Goal: Use online tool/utility: Utilize a website feature to perform a specific function

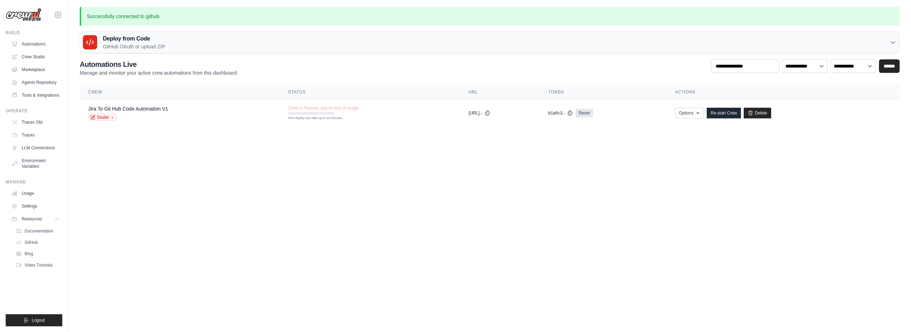
drag, startPoint x: 569, startPoint y: 130, endPoint x: 326, endPoint y: 140, distance: 242.9
click at [566, 130] on main "Successfully connected to github Deploy from Code GitHub OAuth or upload ZIP Gi…" at bounding box center [489, 71] width 843 height 142
click at [35, 209] on link "Settings" at bounding box center [36, 206] width 54 height 11
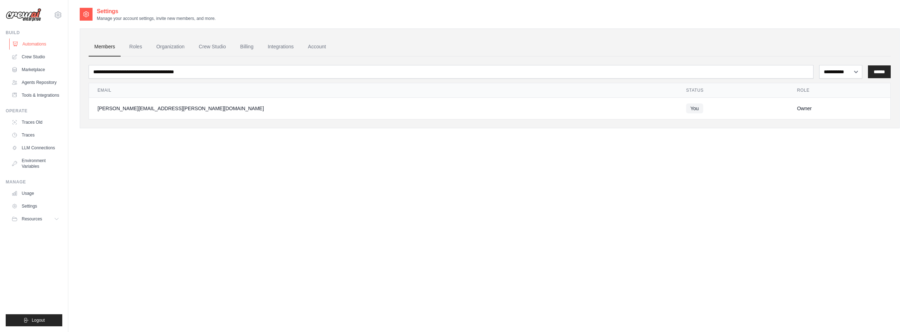
click at [33, 43] on link "Automations" at bounding box center [36, 43] width 54 height 11
click at [29, 55] on link "Crew Studio" at bounding box center [36, 56] width 54 height 11
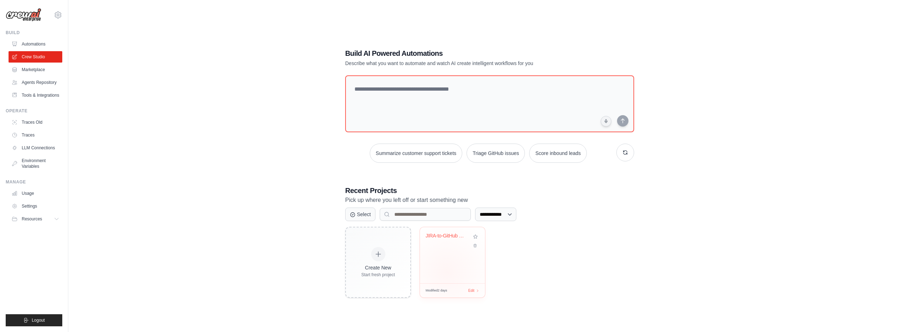
click at [447, 271] on div "JIRA-to-GitHub Code Automation" at bounding box center [452, 255] width 65 height 56
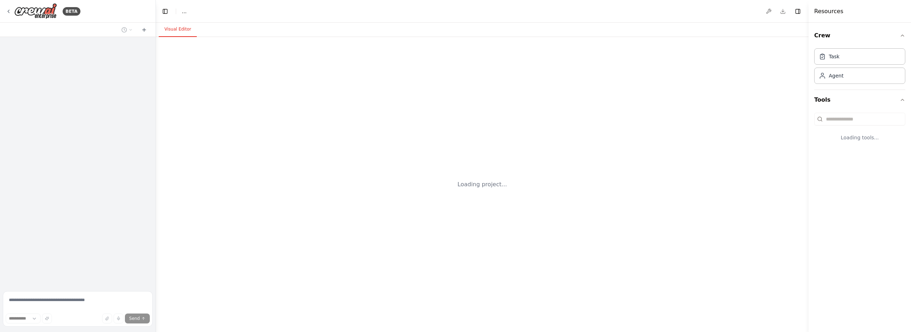
select select "****"
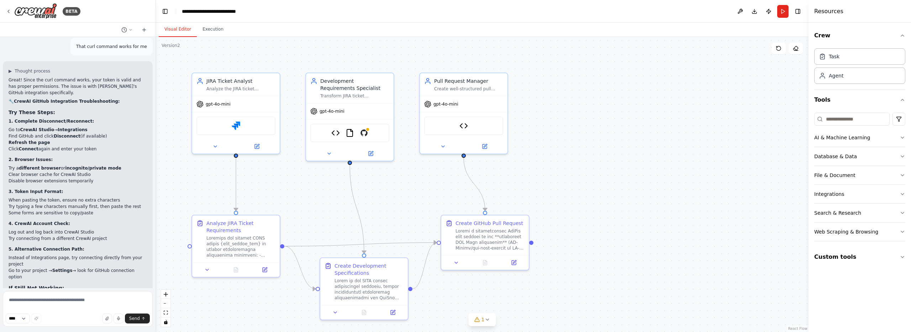
scroll to position [8900, 0]
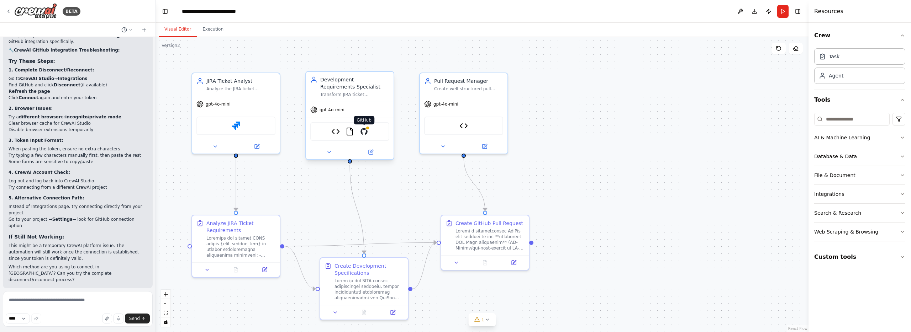
click at [366, 131] on img at bounding box center [364, 131] width 9 height 9
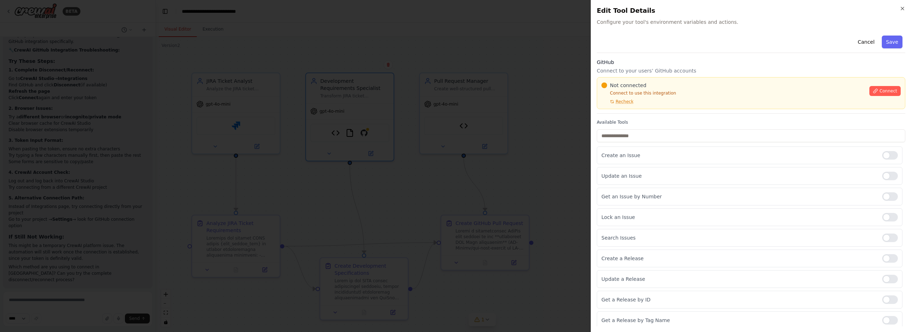
click at [894, 93] on span "Connect" at bounding box center [889, 91] width 18 height 6
click at [626, 102] on span "Recheck" at bounding box center [625, 102] width 18 height 6
click at [902, 92] on div "Not connected Connect to use this integration Recheck Connect" at bounding box center [751, 93] width 309 height 32
click at [895, 92] on span "Connect" at bounding box center [889, 91] width 18 height 6
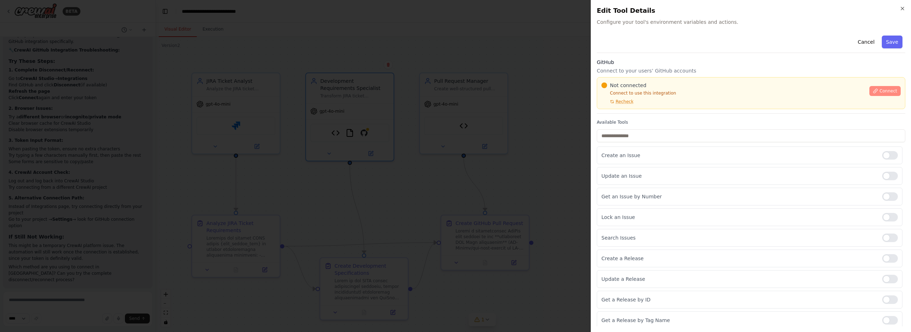
drag, startPoint x: 893, startPoint y: 91, endPoint x: 876, endPoint y: 92, distance: 16.7
click at [893, 91] on span "Connect" at bounding box center [889, 91] width 18 height 6
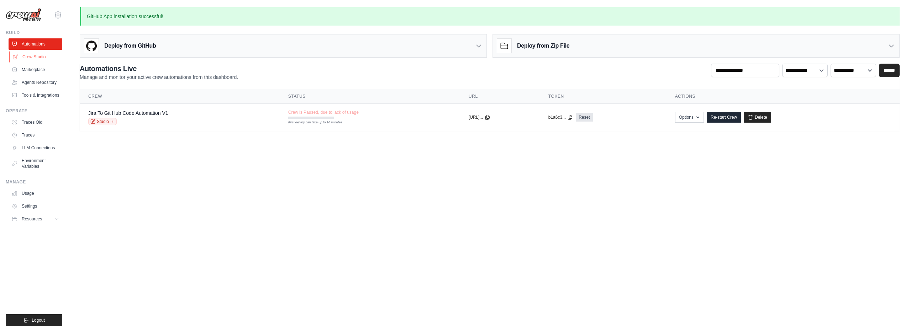
click at [41, 54] on link "Crew Studio" at bounding box center [36, 56] width 54 height 11
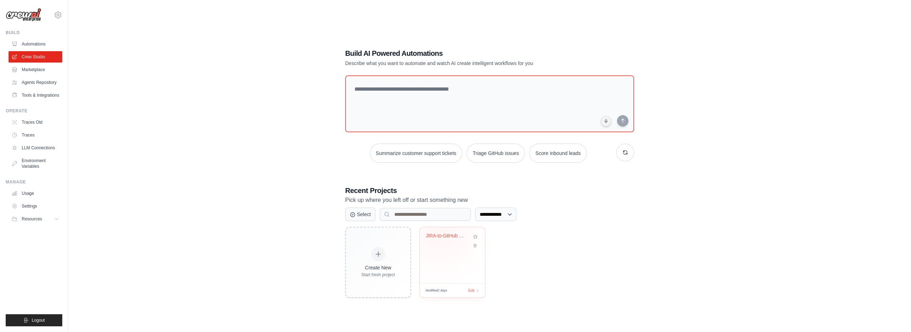
click at [444, 238] on div "JIRA-to-GitHub Code Automation" at bounding box center [447, 236] width 43 height 6
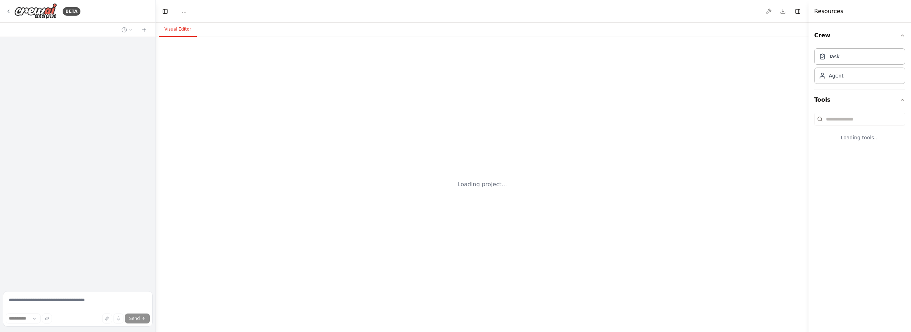
select select "****"
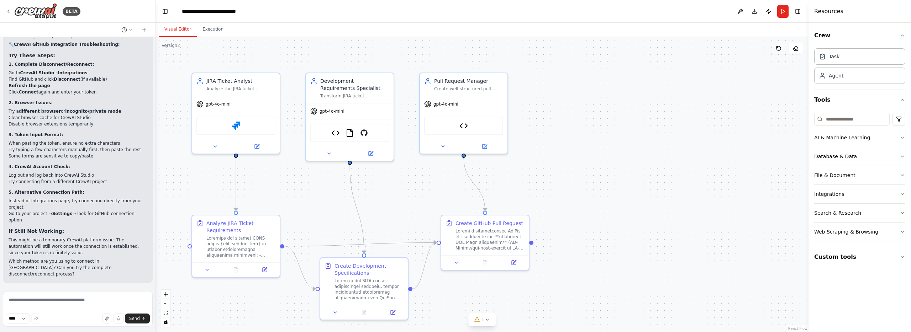
click at [779, 53] on button at bounding box center [779, 48] width 14 height 11
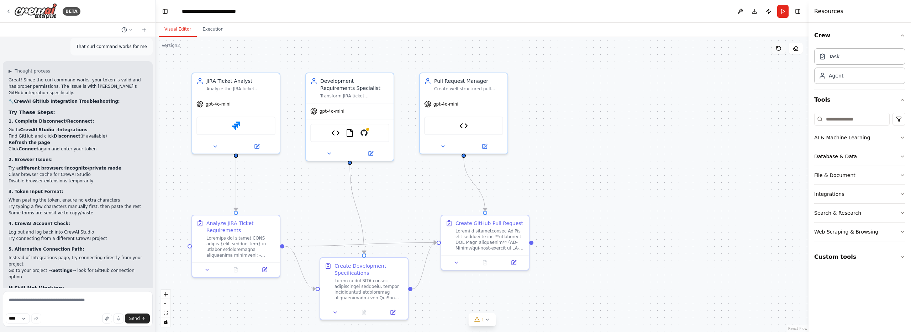
scroll to position [8900, 0]
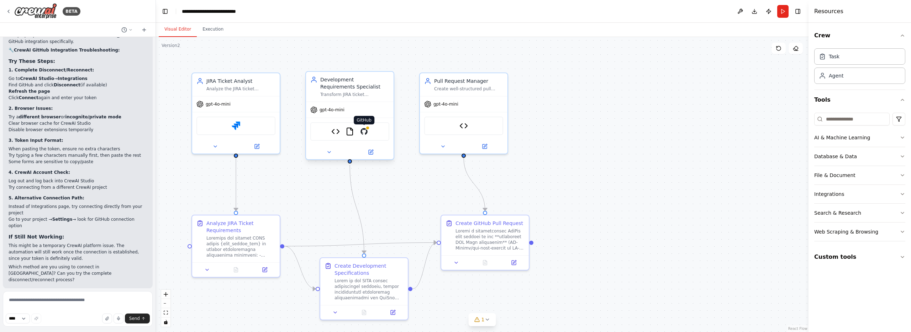
click at [365, 132] on img at bounding box center [364, 131] width 9 height 9
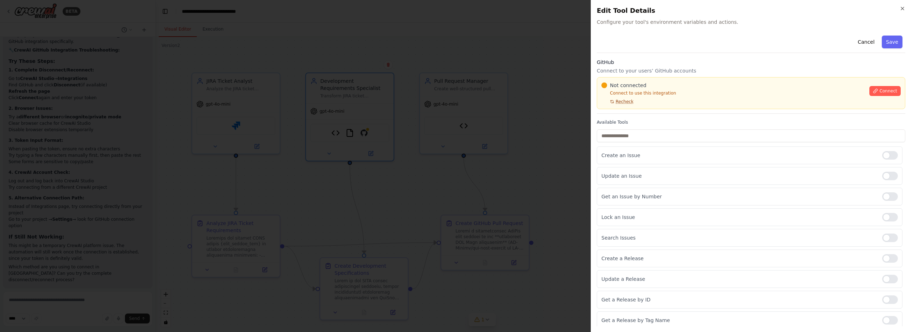
click at [617, 101] on span "Recheck" at bounding box center [625, 102] width 18 height 6
click at [618, 101] on span "Recheck" at bounding box center [625, 102] width 18 height 6
click at [887, 87] on button "Connect" at bounding box center [885, 91] width 31 height 10
click at [893, 92] on span "Connect" at bounding box center [889, 91] width 18 height 6
click at [879, 90] on button "Connect" at bounding box center [885, 91] width 31 height 10
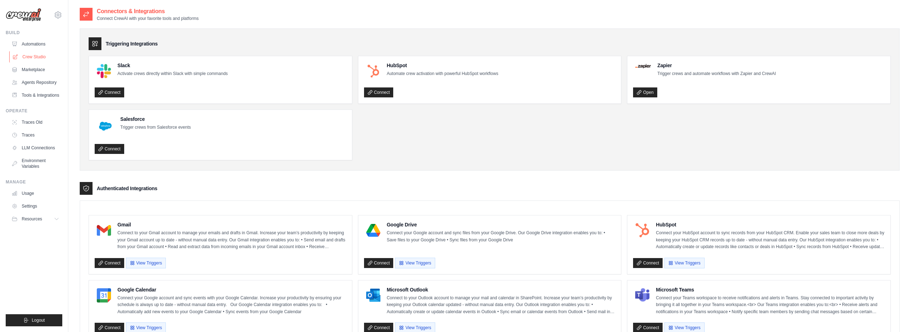
click at [40, 55] on link "Crew Studio" at bounding box center [36, 56] width 54 height 11
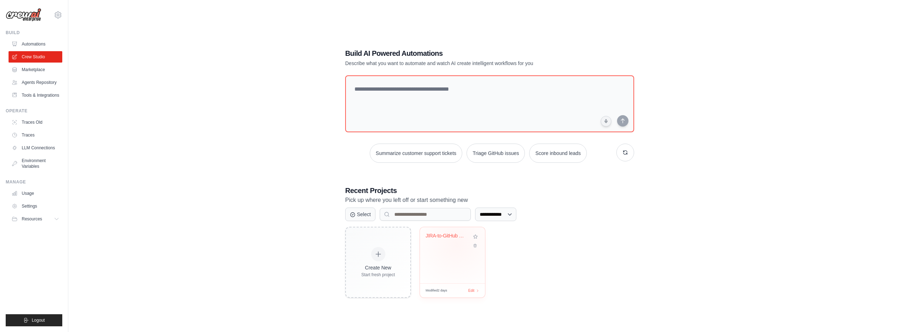
click at [457, 244] on div "JIRA-to-GitHub Code Automation" at bounding box center [453, 241] width 54 height 16
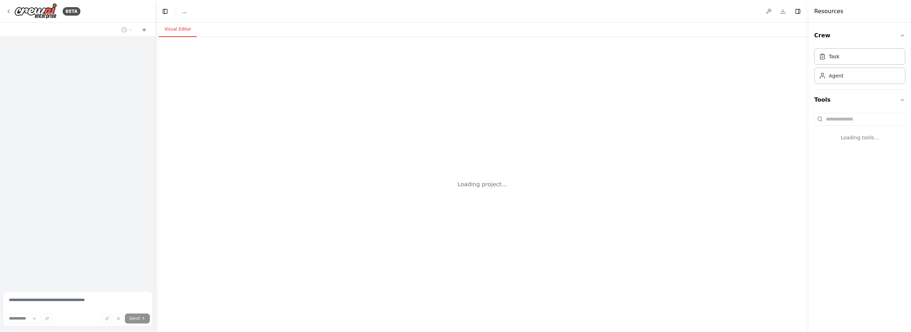
select select "****"
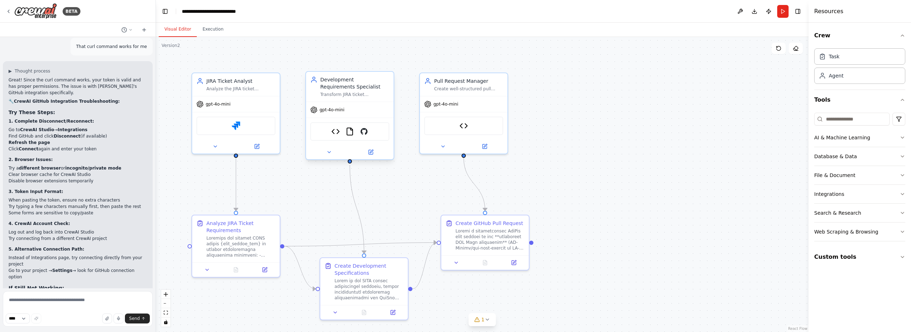
scroll to position [8900, 0]
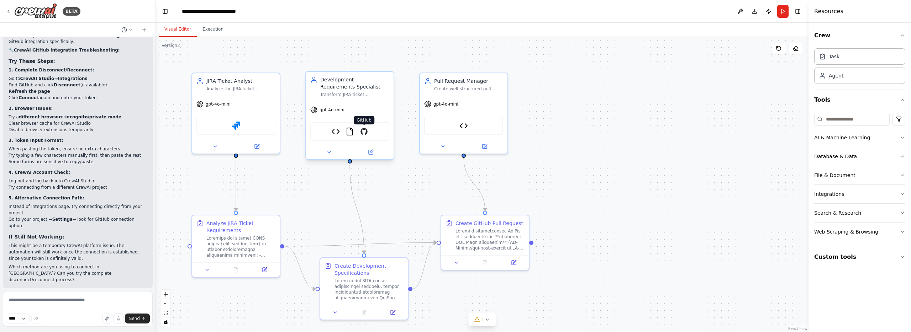
click at [364, 133] on img at bounding box center [364, 131] width 9 height 9
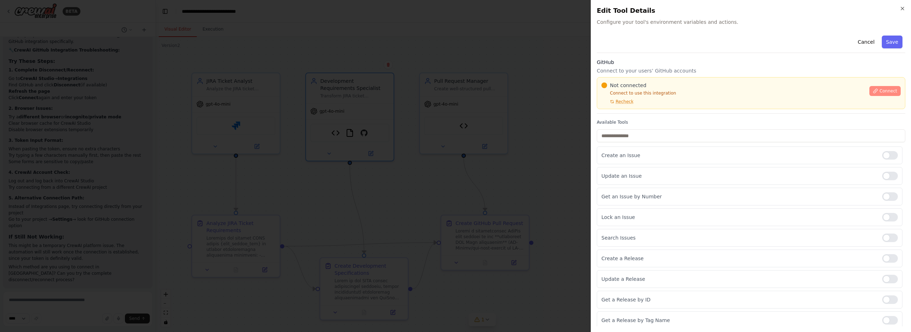
click at [885, 93] on span "Connect" at bounding box center [889, 91] width 18 height 6
click at [888, 46] on button "Save" at bounding box center [892, 42] width 21 height 13
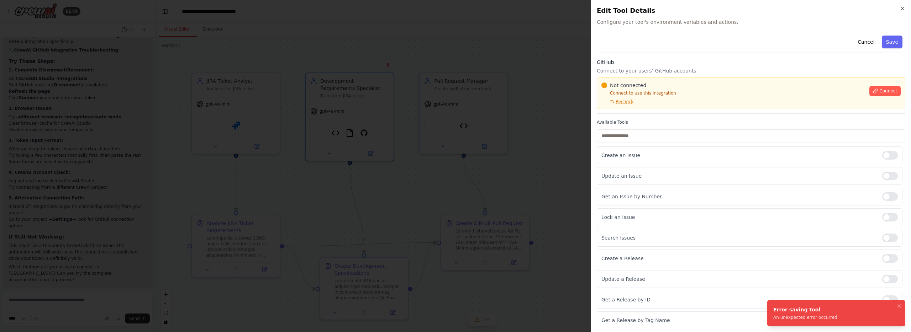
drag, startPoint x: 890, startPoint y: 105, endPoint x: 894, endPoint y: 22, distance: 82.7
click at [892, 98] on div "Not connected Connect to use this integration Recheck Connect" at bounding box center [751, 93] width 309 height 32
click at [905, 7] on icon "button" at bounding box center [903, 9] width 6 height 6
